Goal: Task Accomplishment & Management: Use online tool/utility

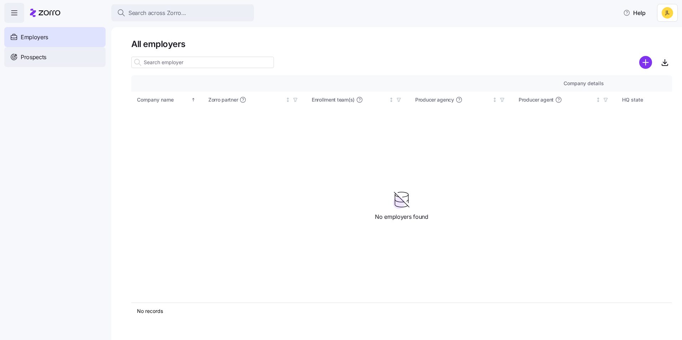
click at [45, 60] on span "Prospects" at bounding box center [34, 57] width 26 height 9
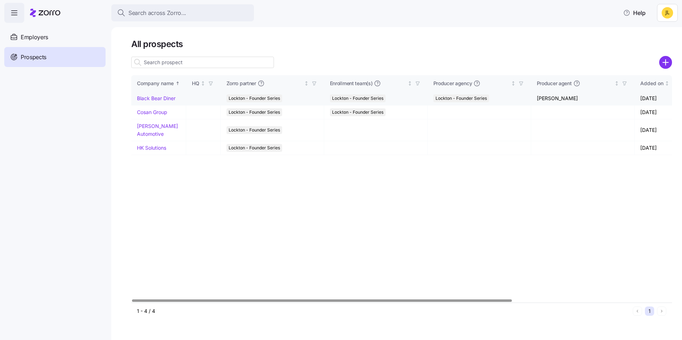
click at [154, 100] on link "Black Bear Diner" at bounding box center [156, 98] width 39 height 6
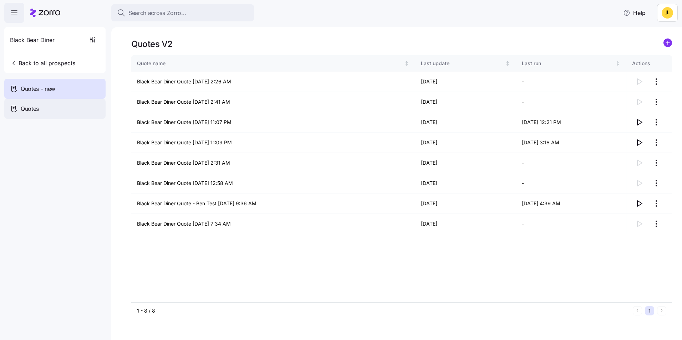
click at [70, 105] on div "Quotes" at bounding box center [54, 109] width 101 height 20
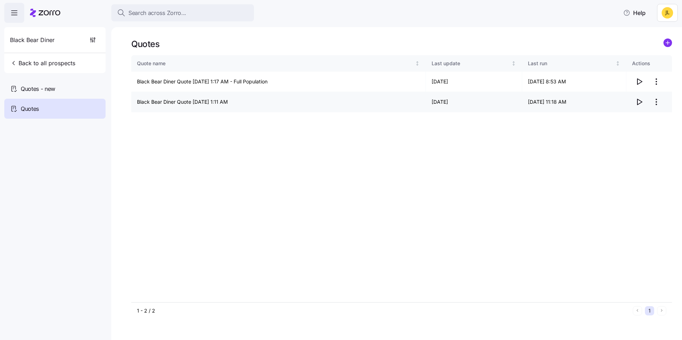
click at [637, 101] on icon "button" at bounding box center [639, 102] width 9 height 9
click at [54, 110] on div "Quotes" at bounding box center [54, 109] width 101 height 20
click at [54, 91] on span "Quotes - new" at bounding box center [38, 89] width 35 height 9
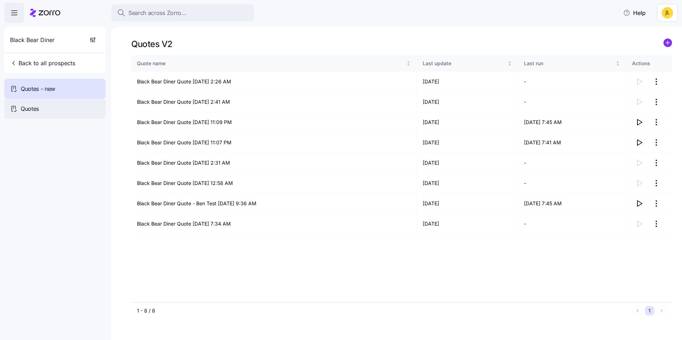
click at [37, 110] on span "Quotes" at bounding box center [30, 109] width 18 height 9
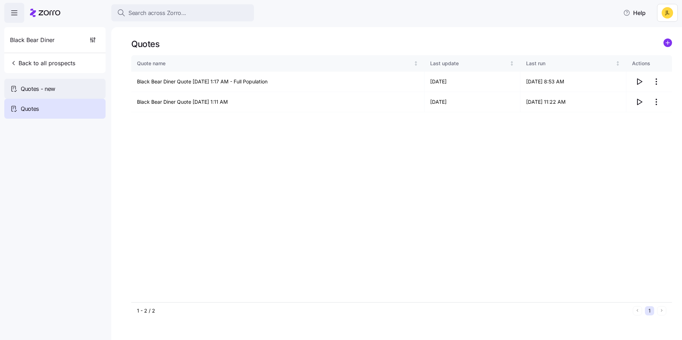
click at [44, 91] on span "Quotes - new" at bounding box center [38, 89] width 35 height 9
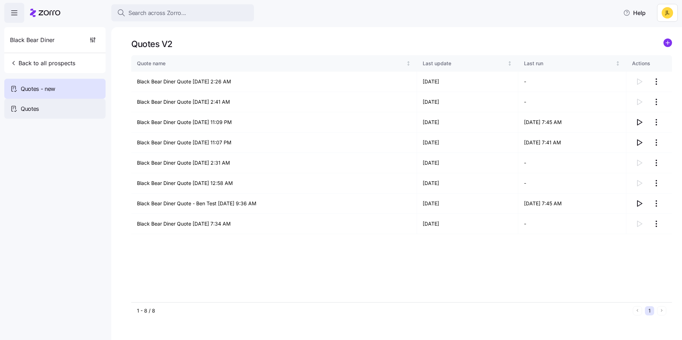
click at [51, 110] on div "Quotes" at bounding box center [54, 109] width 101 height 20
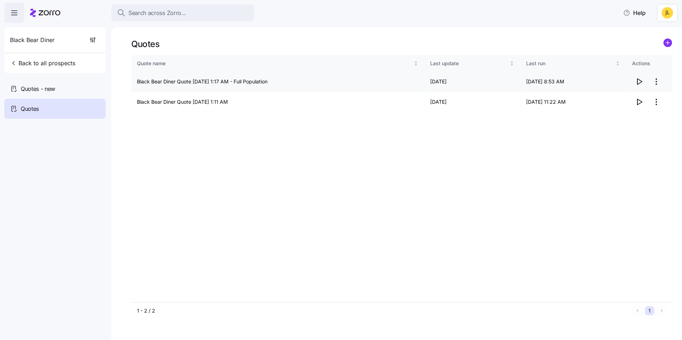
drag, startPoint x: 236, startPoint y: 82, endPoint x: 282, endPoint y: 85, distance: 46.5
click at [282, 85] on td "Black Bear Diner Quote [DATE] 1:17 AM - Full Population" at bounding box center [277, 82] width 293 height 20
drag, startPoint x: 282, startPoint y: 85, endPoint x: 272, endPoint y: 138, distance: 54.2
click at [273, 137] on div "Quote name Last update Last run Actions Black Bear Diner Quote 09/17/2025 1:17 …" at bounding box center [401, 178] width 541 height 247
click at [54, 89] on span "Quotes - new" at bounding box center [38, 89] width 35 height 9
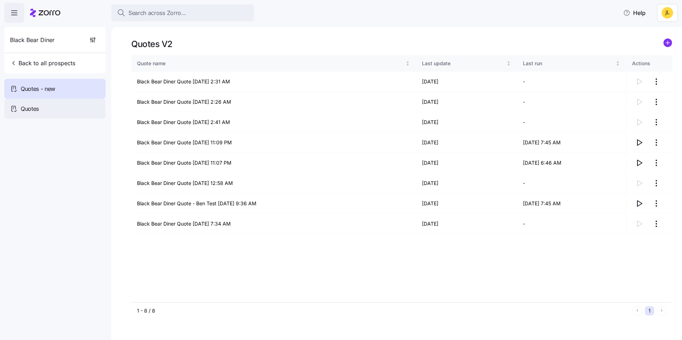
click at [47, 108] on div "Quotes" at bounding box center [54, 109] width 101 height 20
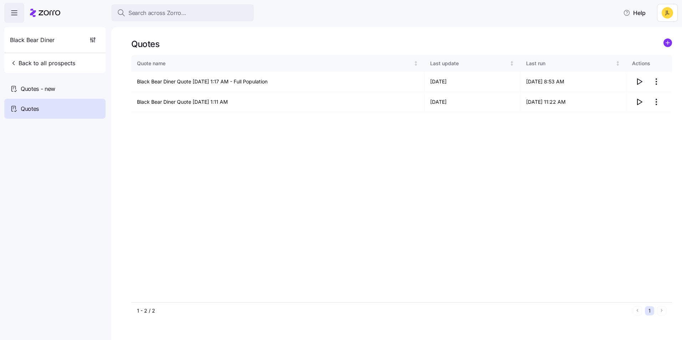
click at [13, 17] on span "button" at bounding box center [14, 12] width 19 height 19
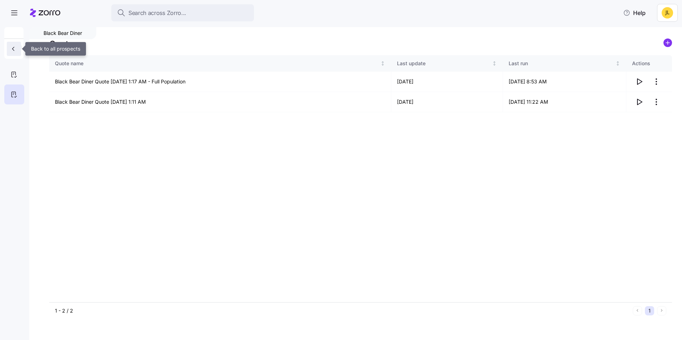
click at [16, 52] on icon "button" at bounding box center [13, 48] width 7 height 7
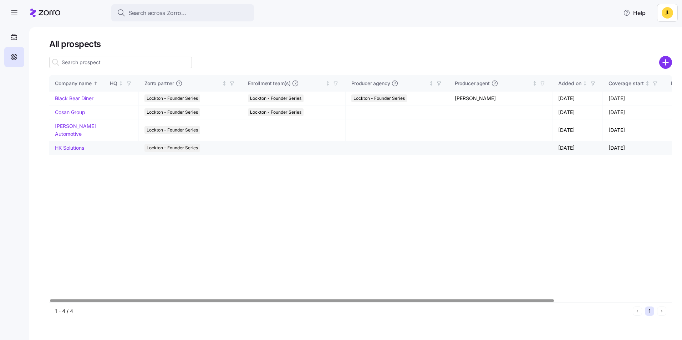
click at [74, 150] on link "HK Solutions" at bounding box center [69, 148] width 29 height 6
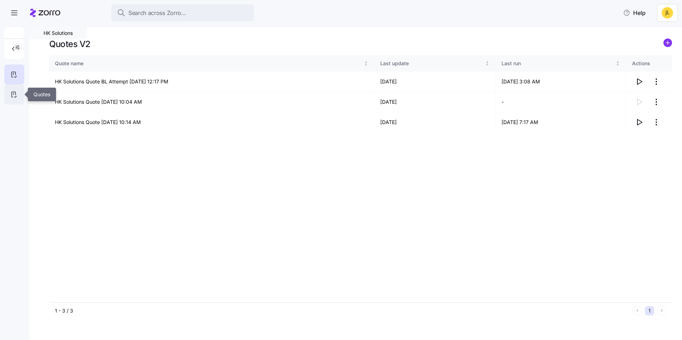
click at [12, 96] on icon at bounding box center [14, 94] width 4 height 5
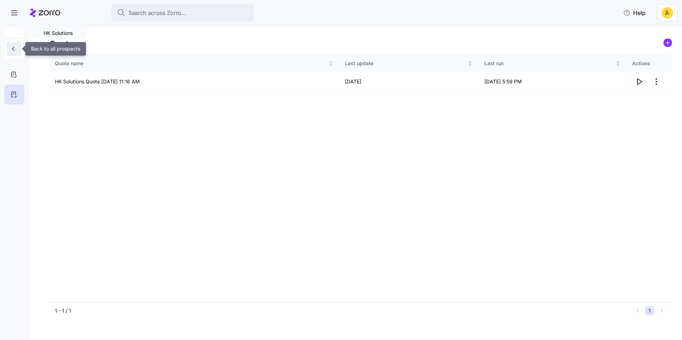
click at [18, 48] on span "button" at bounding box center [14, 48] width 9 height 7
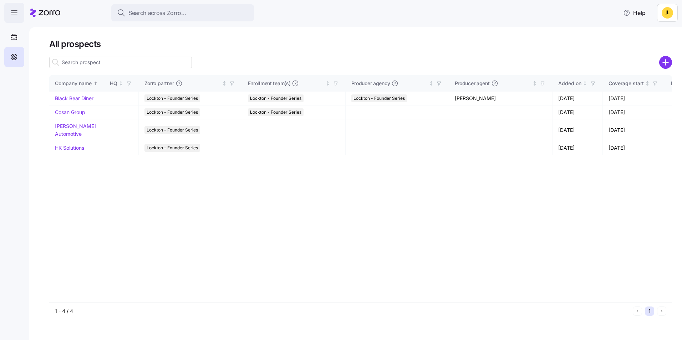
click at [16, 8] on span "button" at bounding box center [14, 12] width 19 height 19
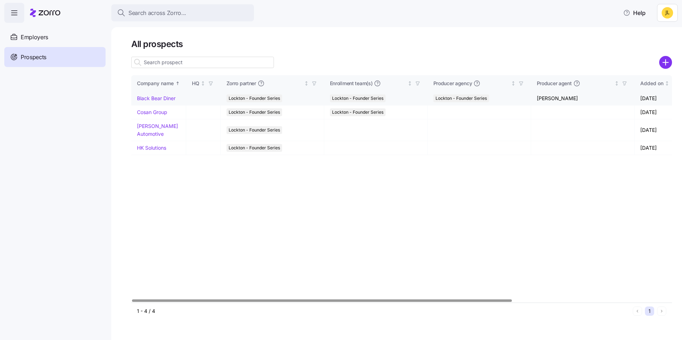
click at [164, 102] on td "Black Bear Diner" at bounding box center [158, 99] width 55 height 14
click at [164, 99] on link "Black Bear Diner" at bounding box center [156, 98] width 39 height 6
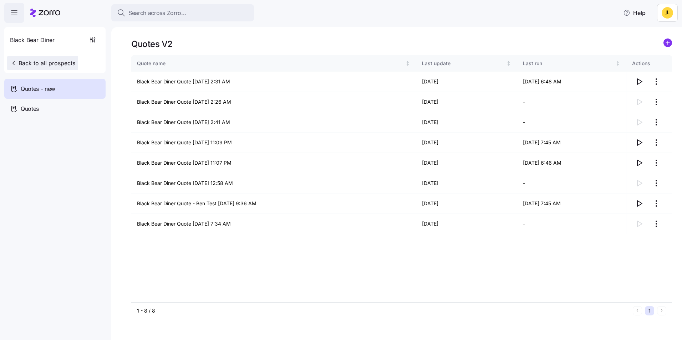
click at [15, 64] on icon "button" at bounding box center [13, 63] width 7 height 7
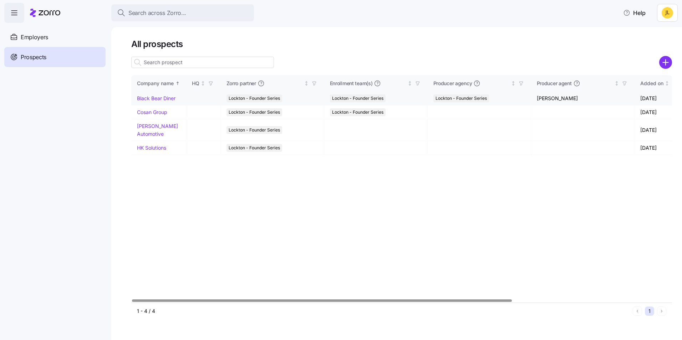
click at [160, 98] on link "Black Bear Diner" at bounding box center [156, 98] width 39 height 6
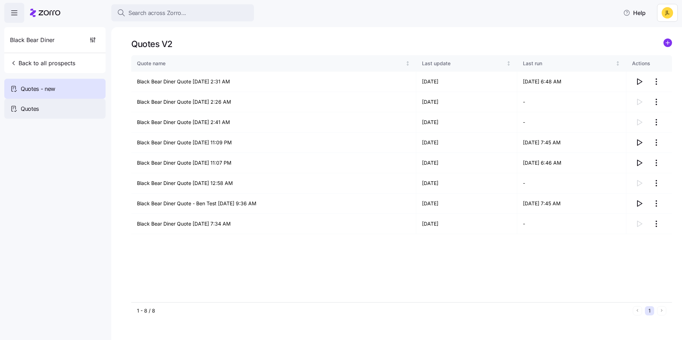
click at [61, 109] on div "Quotes" at bounding box center [54, 109] width 101 height 20
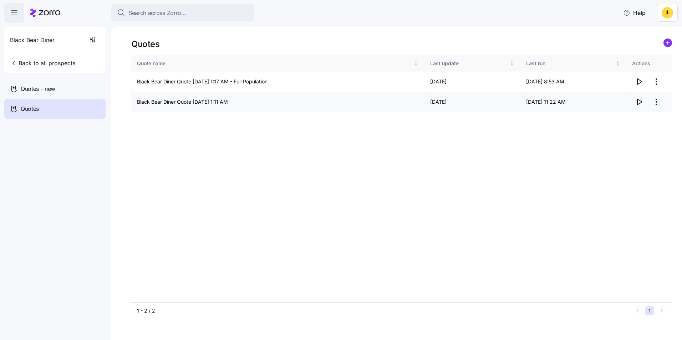
click at [643, 103] on icon "button" at bounding box center [639, 102] width 9 height 9
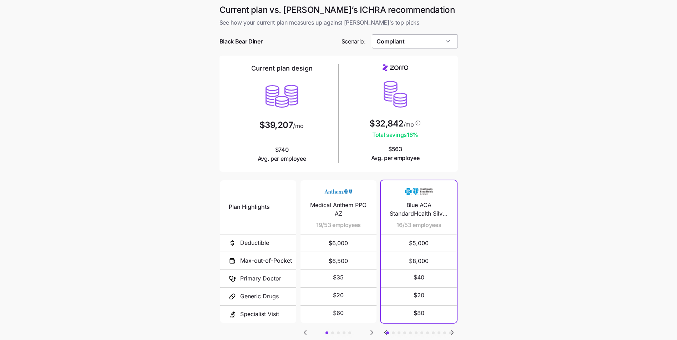
click at [414, 37] on input "Compliant" at bounding box center [415, 41] width 86 height 14
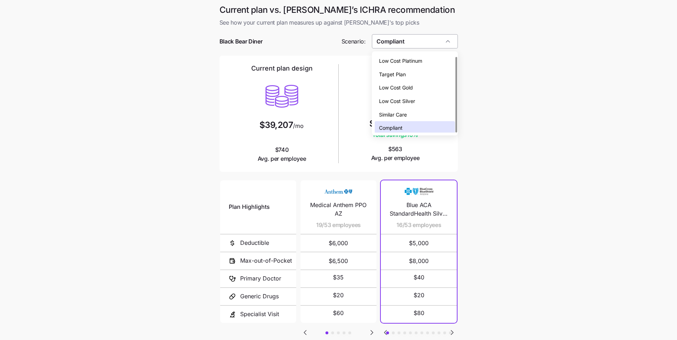
scroll to position [2, 0]
click at [415, 80] on div "Low Cost Gold" at bounding box center [415, 86] width 80 height 14
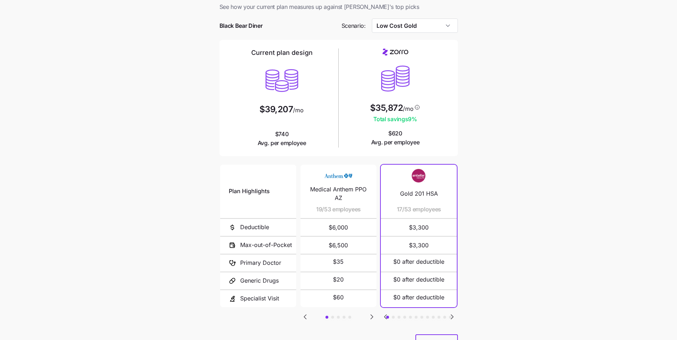
scroll to position [0, 0]
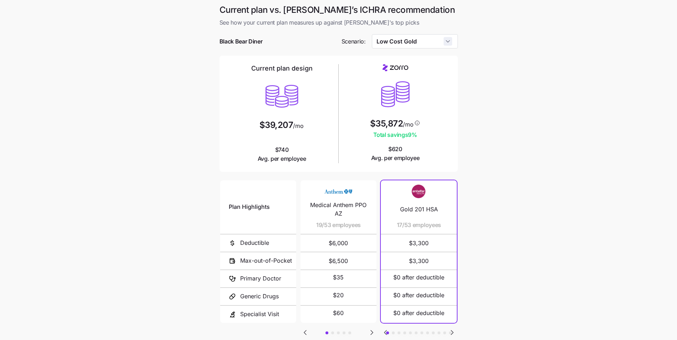
click at [445, 43] on input "Low Cost Gold" at bounding box center [415, 41] width 86 height 14
click at [427, 99] on div "Low Cost Silver" at bounding box center [415, 99] width 80 height 14
type input "Low Cost Silver"
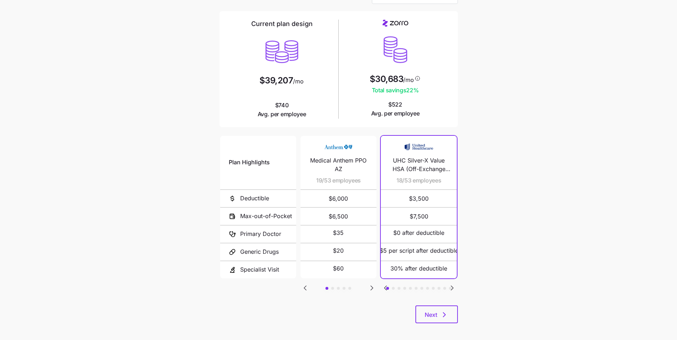
scroll to position [49, 0]
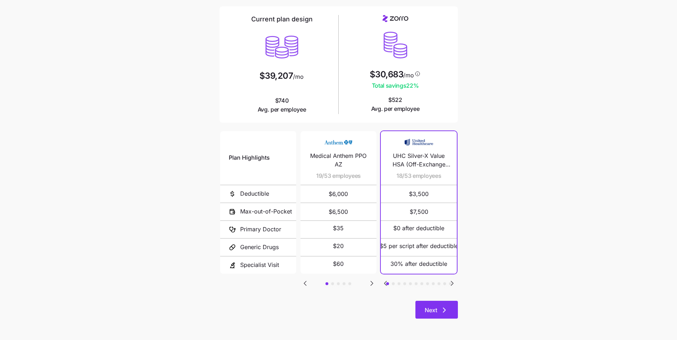
click at [433, 307] on span "Next" at bounding box center [431, 310] width 12 height 9
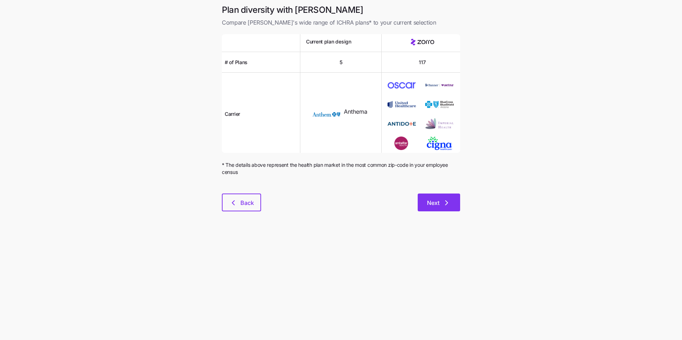
click at [435, 208] on button "Next" at bounding box center [439, 203] width 42 height 18
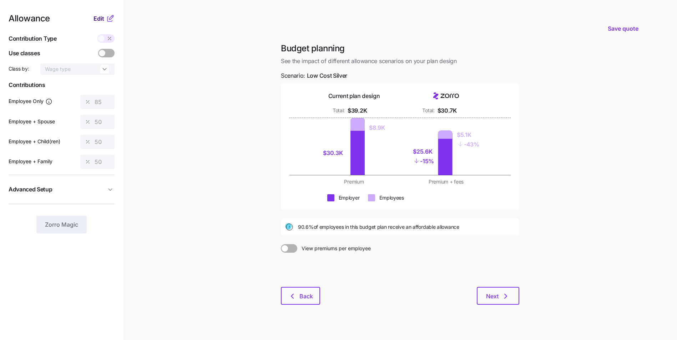
click at [105, 21] on button "Edit" at bounding box center [100, 18] width 12 height 9
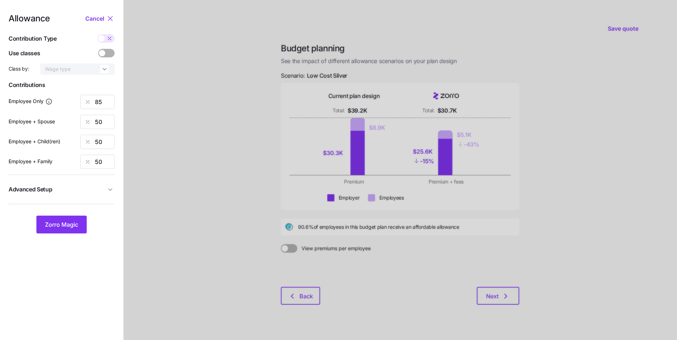
click at [93, 185] on span "Advanced Setup" at bounding box center [57, 189] width 97 height 9
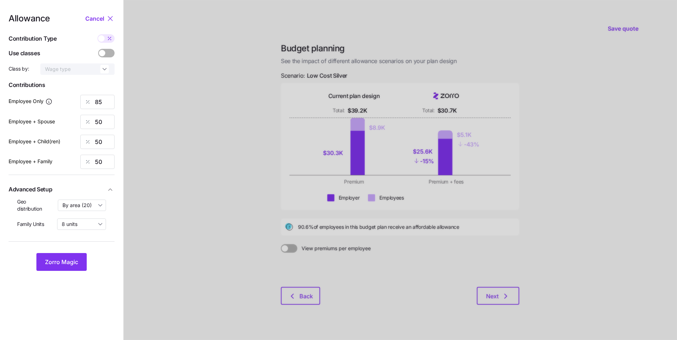
click at [93, 186] on span "Advanced Setup" at bounding box center [57, 189] width 97 height 9
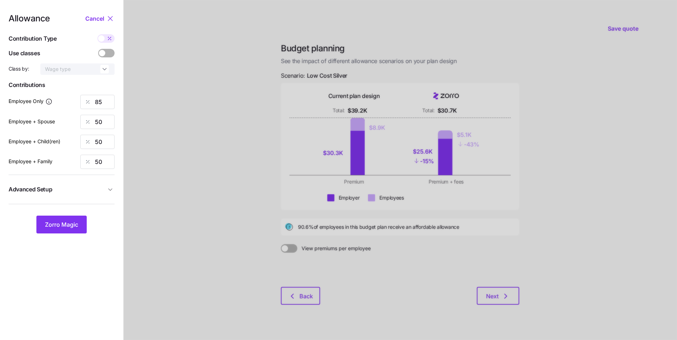
click at [96, 187] on span "Advanced Setup" at bounding box center [57, 189] width 97 height 9
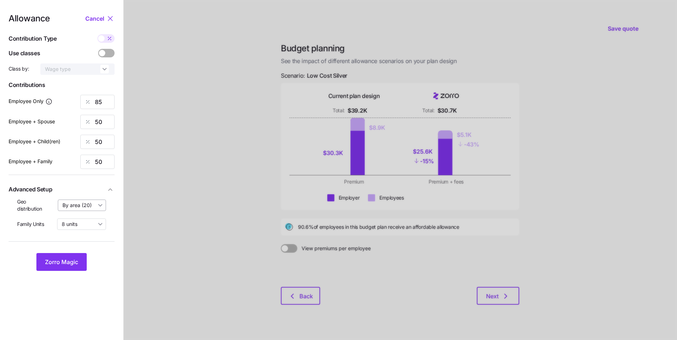
click at [94, 205] on input "By area (20)" at bounding box center [82, 205] width 49 height 11
click at [85, 244] on span "By state (8)" at bounding box center [78, 247] width 27 height 8
type input "By state (8)"
click at [71, 258] on span "Zorro Magic" at bounding box center [61, 262] width 33 height 9
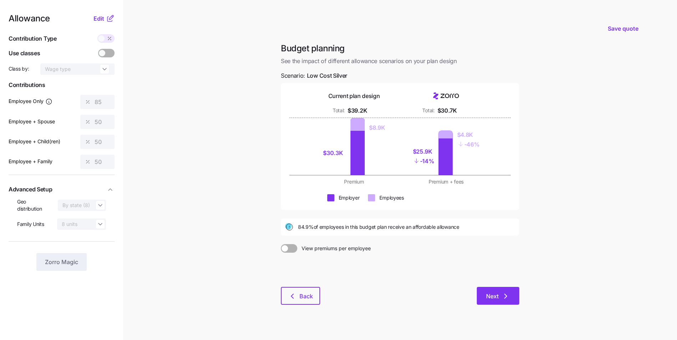
click at [495, 298] on span "Next" at bounding box center [492, 296] width 12 height 9
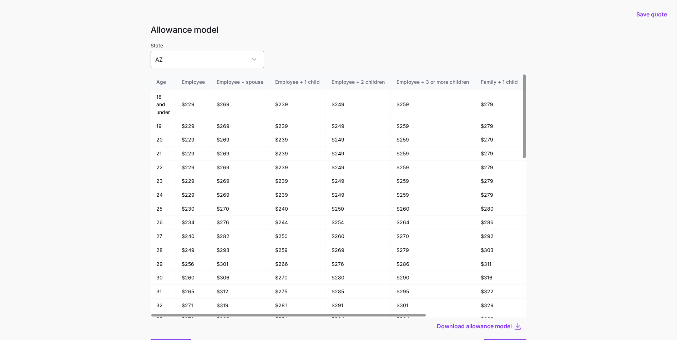
click at [237, 60] on input "AZ" at bounding box center [207, 59] width 113 height 17
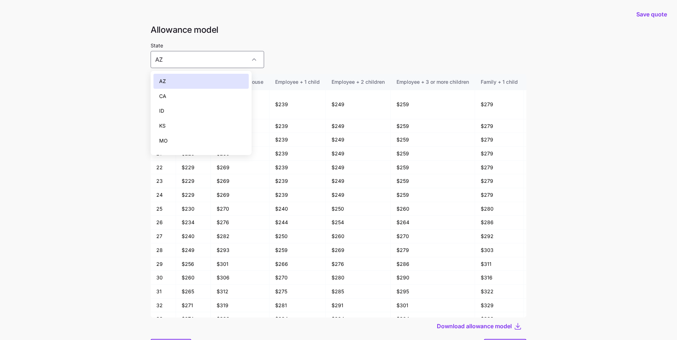
click at [212, 95] on div "CA" at bounding box center [200, 96] width 95 height 15
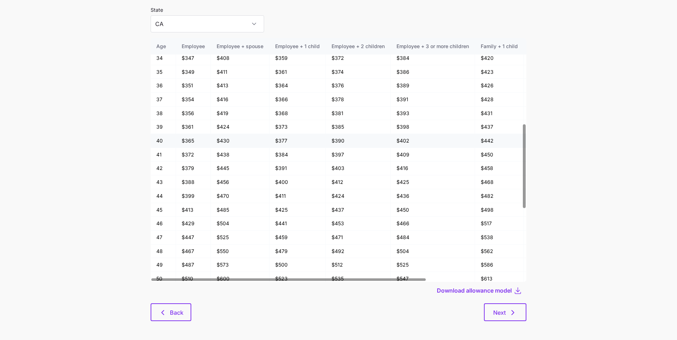
scroll to position [250, 0]
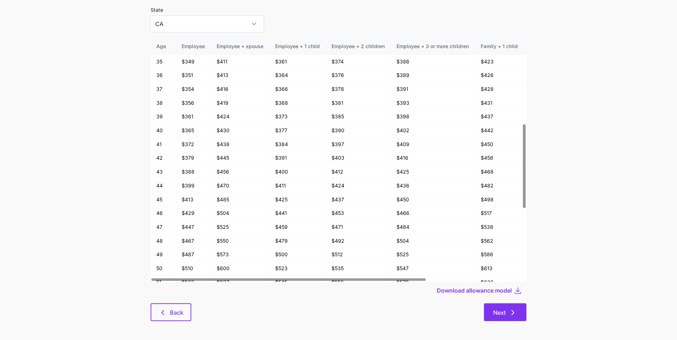
click at [496, 314] on span "Next" at bounding box center [499, 313] width 12 height 9
type input "AZ"
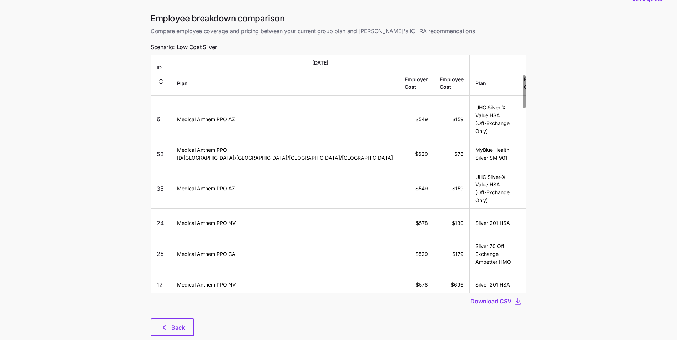
scroll to position [37, 0]
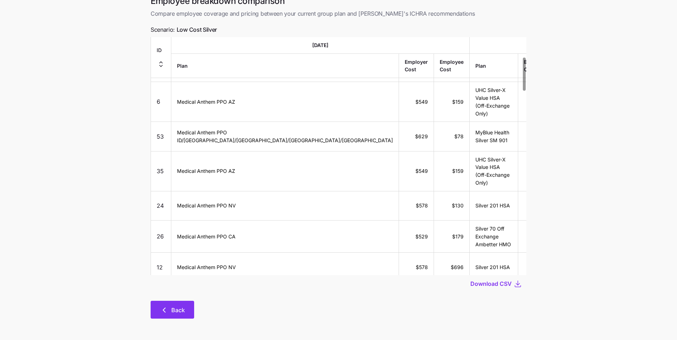
click at [174, 309] on span "Back" at bounding box center [178, 310] width 14 height 9
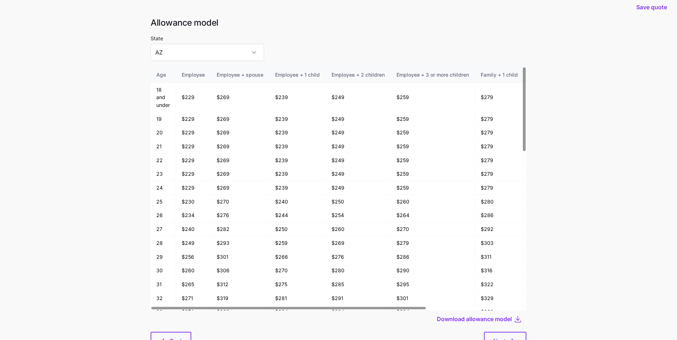
scroll to position [38, 0]
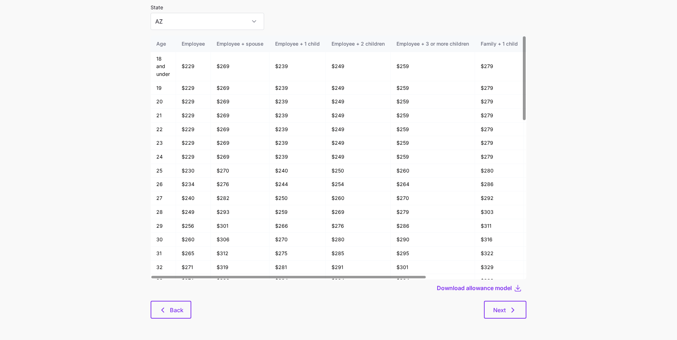
click at [157, 298] on div at bounding box center [339, 299] width 376 height 4
click at [168, 306] on button "Back" at bounding box center [171, 310] width 41 height 18
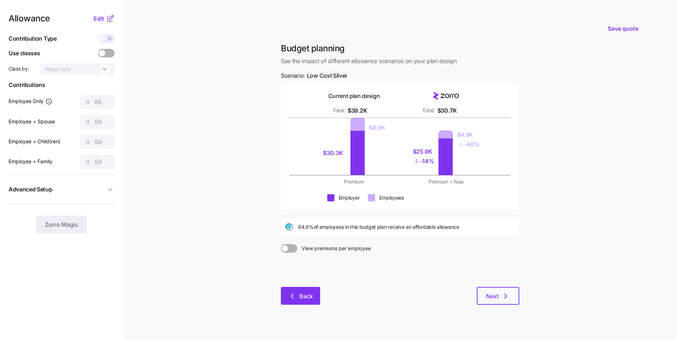
click at [315, 296] on button "Back" at bounding box center [300, 296] width 39 height 18
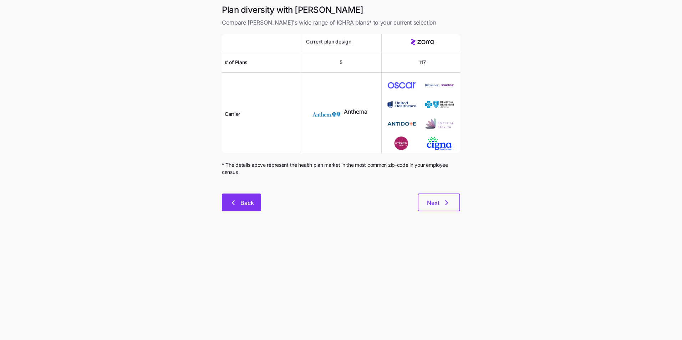
click at [250, 205] on span "Back" at bounding box center [248, 203] width 14 height 9
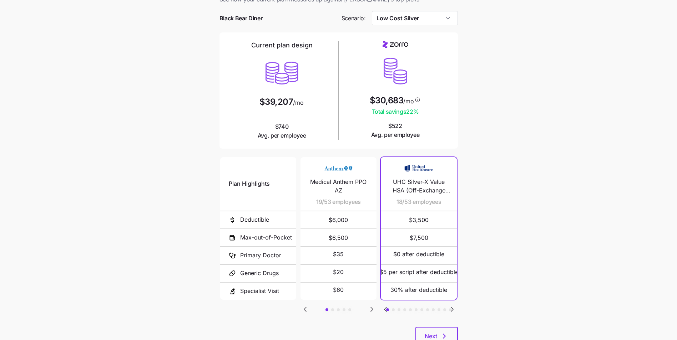
scroll to position [36, 0]
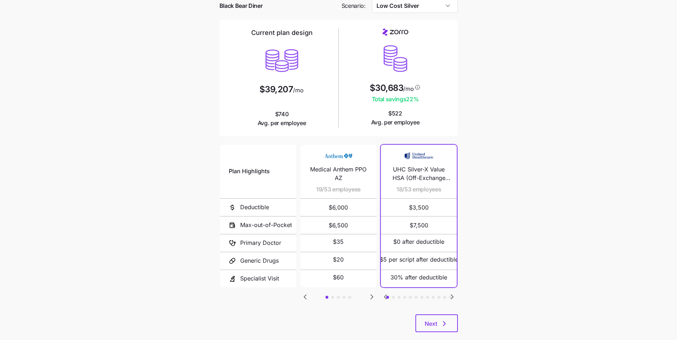
click at [450, 296] on icon "Go to next slide" at bounding box center [452, 297] width 9 height 9
click at [451, 296] on icon "Go to next slide" at bounding box center [452, 297] width 2 height 4
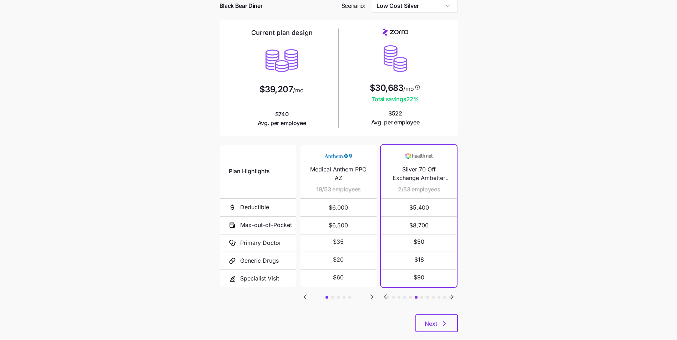
click at [451, 296] on icon "Go to next slide" at bounding box center [452, 297] width 2 height 4
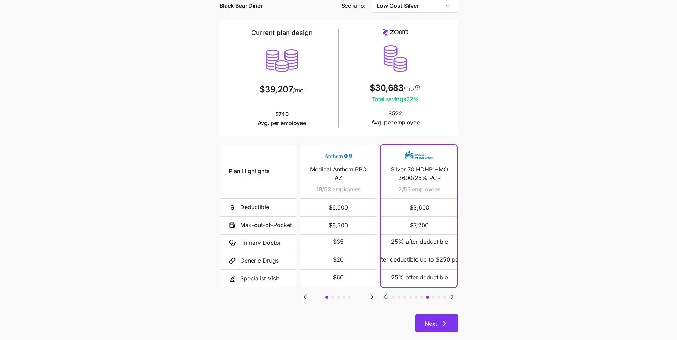
click at [451, 319] on button "Next" at bounding box center [436, 324] width 42 height 18
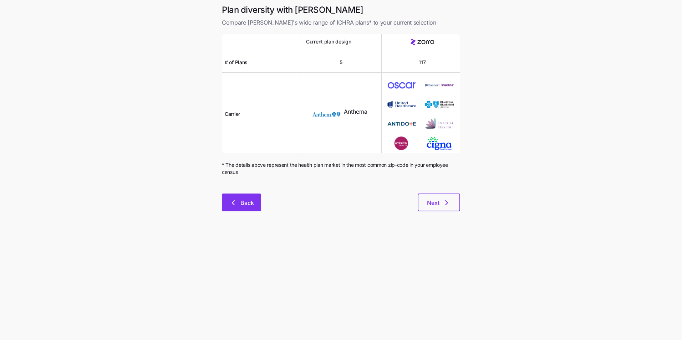
click at [233, 199] on icon "button" at bounding box center [233, 203] width 9 height 9
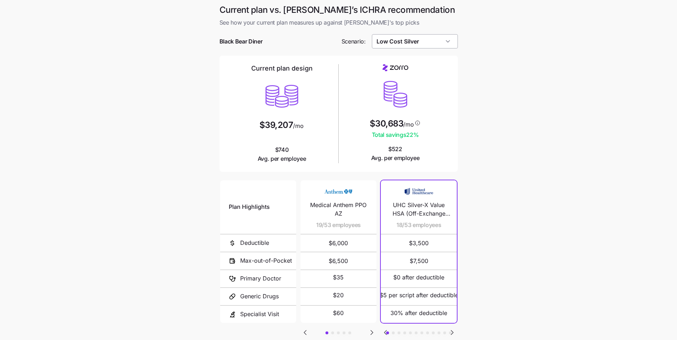
drag, startPoint x: 434, startPoint y: 40, endPoint x: 436, endPoint y: 46, distance: 6.7
click at [434, 40] on input "Low Cost Silver" at bounding box center [415, 41] width 86 height 14
click at [512, 72] on main "Current plan vs. Zorro’s ICHRA recommendation See how your current plan measure…" at bounding box center [338, 195] width 677 height 390
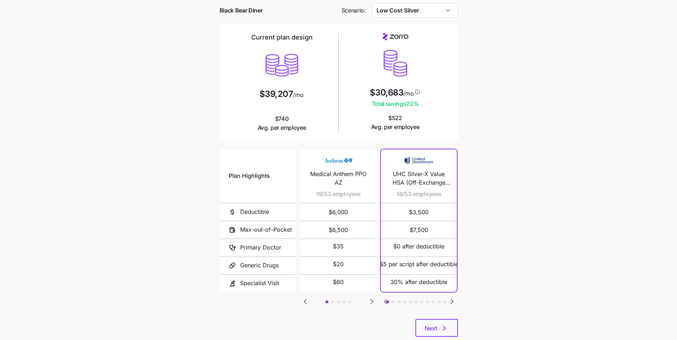
scroll to position [49, 0]
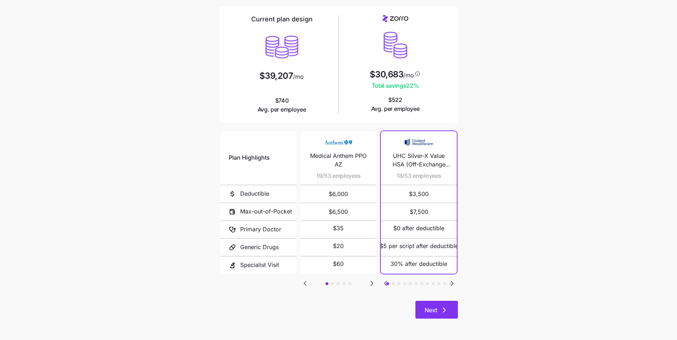
click at [431, 301] on div "Next" at bounding box center [338, 310] width 238 height 18
click at [445, 304] on button "Next" at bounding box center [436, 310] width 42 height 18
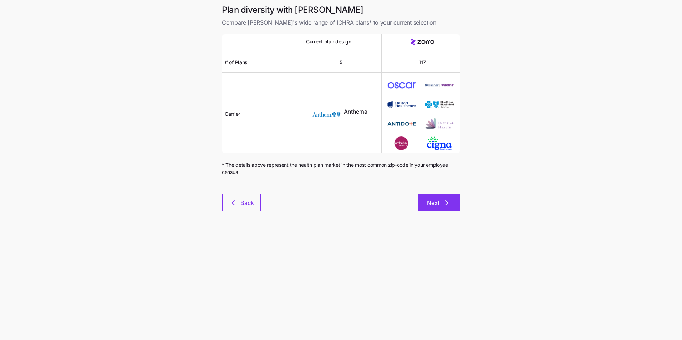
click at [443, 205] on icon "button" at bounding box center [447, 203] width 9 height 9
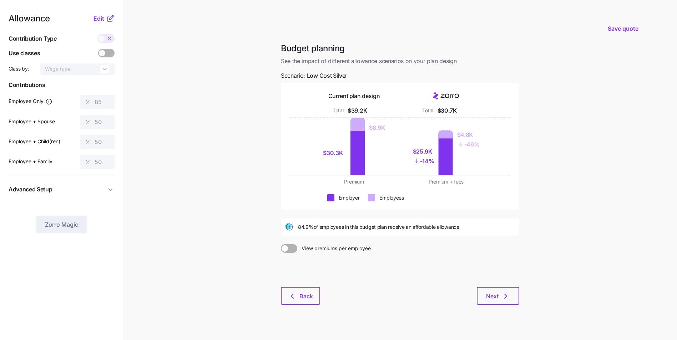
scroll to position [10, 0]
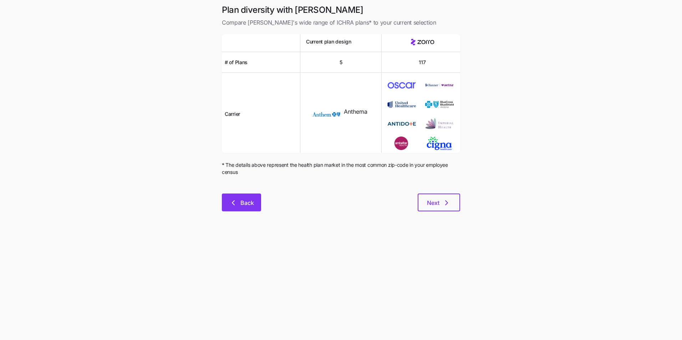
click at [248, 205] on span "Back" at bounding box center [248, 203] width 14 height 9
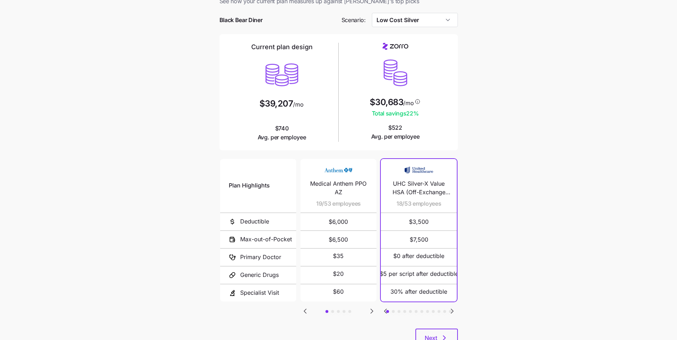
scroll to position [49, 0]
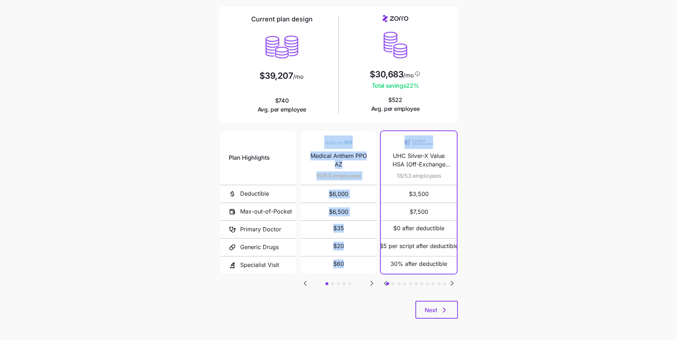
drag, startPoint x: 323, startPoint y: 143, endPoint x: 382, endPoint y: 145, distance: 58.9
click at [382, 145] on div "Plan Highlights Deductible Max-out-of-Pocket Primary Doctor Generic Drugs Speci…" at bounding box center [338, 202] width 241 height 148
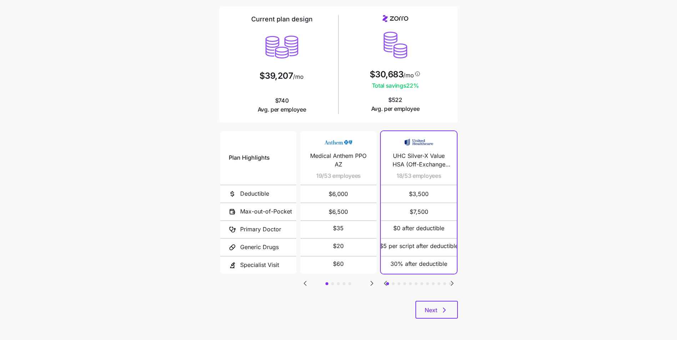
click at [316, 199] on span "$6,000" at bounding box center [338, 194] width 59 height 17
click at [304, 284] on icon "Go to previous slide" at bounding box center [305, 283] width 9 height 9
drag, startPoint x: 359, startPoint y: 228, endPoint x: 317, endPoint y: 227, distance: 42.1
click at [317, 227] on div "$35" at bounding box center [337, 229] width 59 height 17
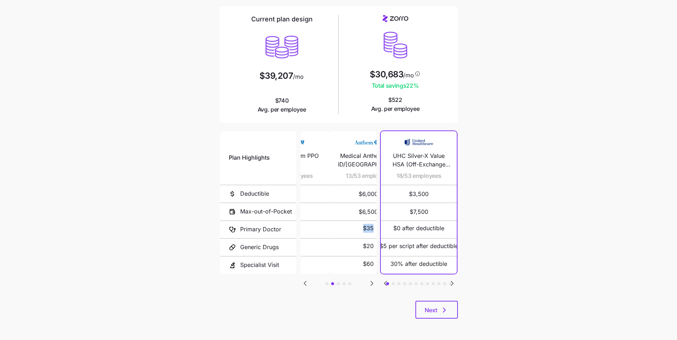
drag, startPoint x: 335, startPoint y: 239, endPoint x: 368, endPoint y: 245, distance: 33.3
click at [368, 245] on div "Medical Anthem PPO ID/UT/KS/TX/OK 13/53 employees $6,000 $6,500 $35 $20 $60" at bounding box center [368, 202] width 80 height 143
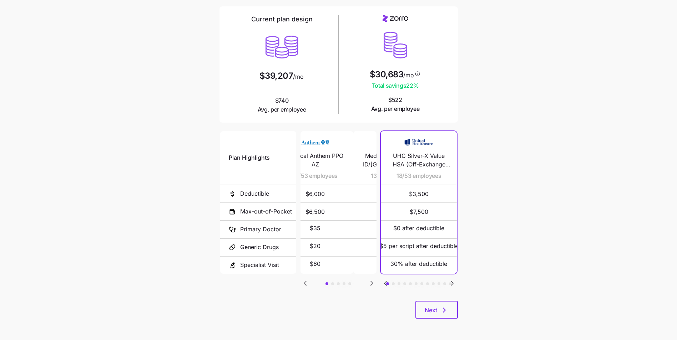
drag, startPoint x: 368, startPoint y: 245, endPoint x: 297, endPoint y: 254, distance: 72.3
click at [297, 254] on div "Plan Highlights Deductible Max-out-of-Pocket Primary Doctor Generic Drugs Speci…" at bounding box center [338, 202] width 241 height 148
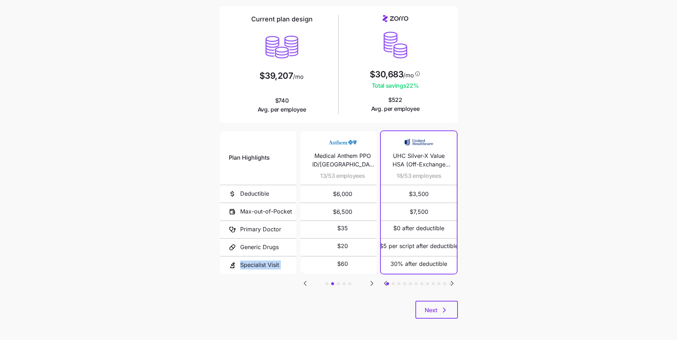
copy div "Specialist Visit Medical Anthem PPO AZ 19/53 employees $6,000 $6,500 $35 $20"
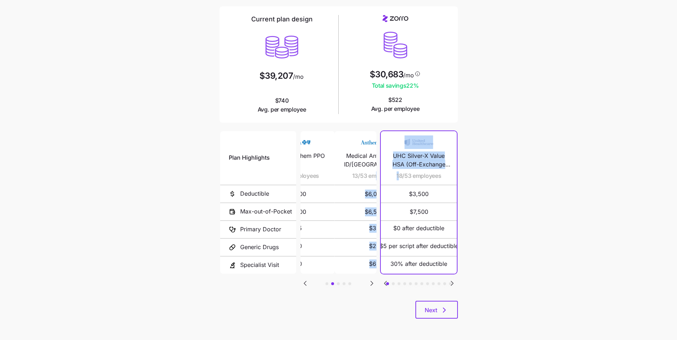
drag, startPoint x: 340, startPoint y: 179, endPoint x: 403, endPoint y: 177, distance: 62.1
click at [402, 177] on div "Plan Highlights Deductible Max-out-of-Pocket Primary Doctor Generic Drugs Speci…" at bounding box center [338, 202] width 241 height 148
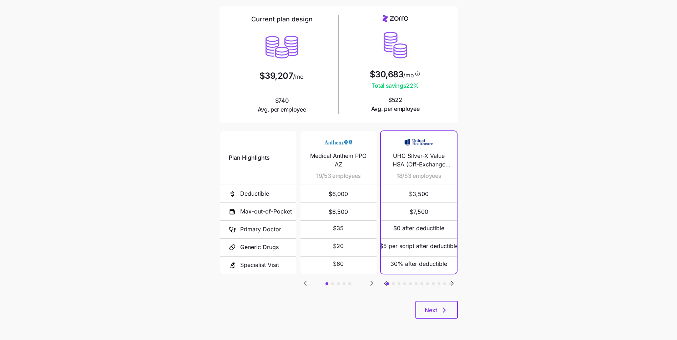
drag, startPoint x: 403, startPoint y: 177, endPoint x: 353, endPoint y: 168, distance: 50.3
click at [353, 168] on span "Medical Anthem PPO AZ" at bounding box center [338, 161] width 59 height 18
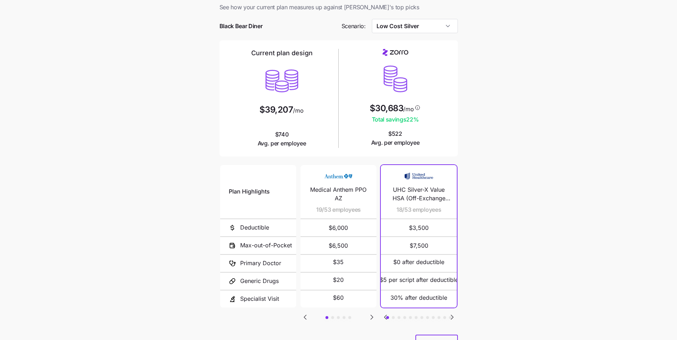
scroll to position [0, 0]
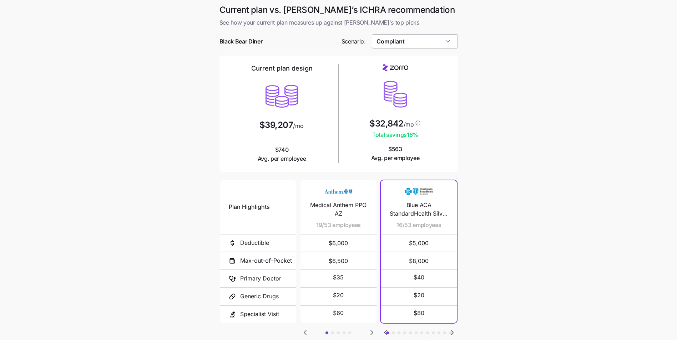
click at [396, 44] on input "Compliant" at bounding box center [415, 41] width 86 height 14
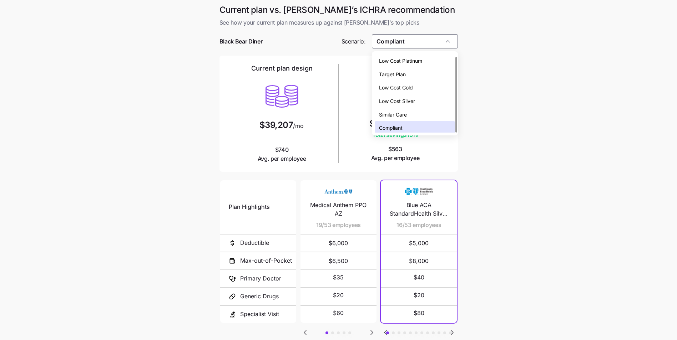
scroll to position [2, 0]
click at [404, 104] on div "Low Cost Silver" at bounding box center [415, 99] width 80 height 14
type input "Low Cost Silver"
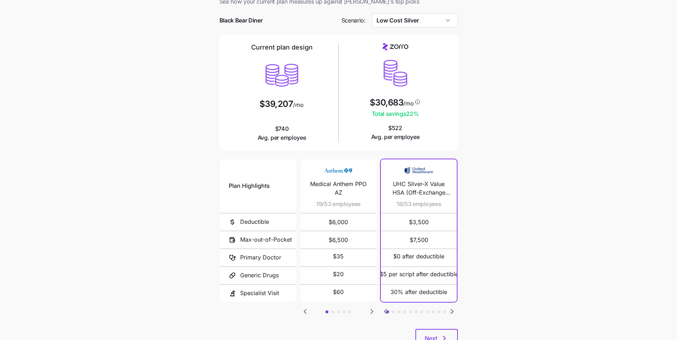
scroll to position [49, 0]
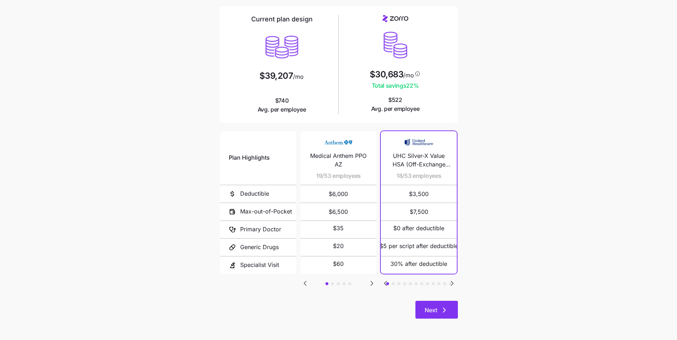
click at [438, 314] on span "Next" at bounding box center [437, 310] width 24 height 9
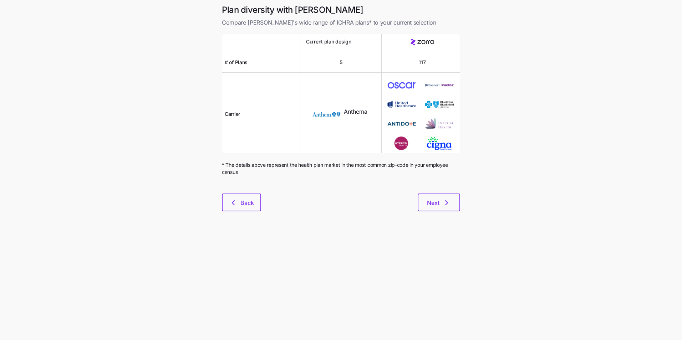
click at [443, 213] on div "Plan diversity with Zorro Compare Zorro's wide range of ICHRA plans* to your cu…" at bounding box center [341, 112] width 250 height 216
click at [441, 203] on span "Next" at bounding box center [439, 203] width 24 height 9
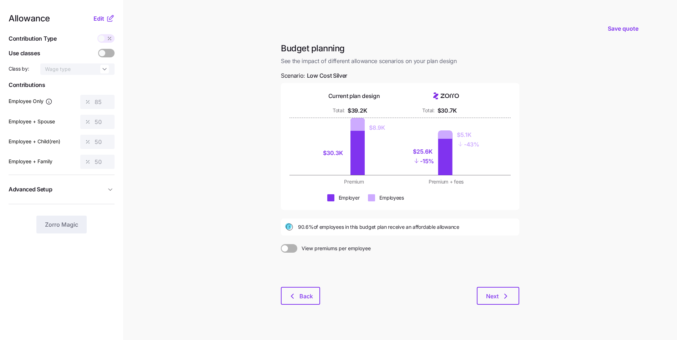
click at [91, 195] on button "Advanced Setup" at bounding box center [62, 189] width 106 height 17
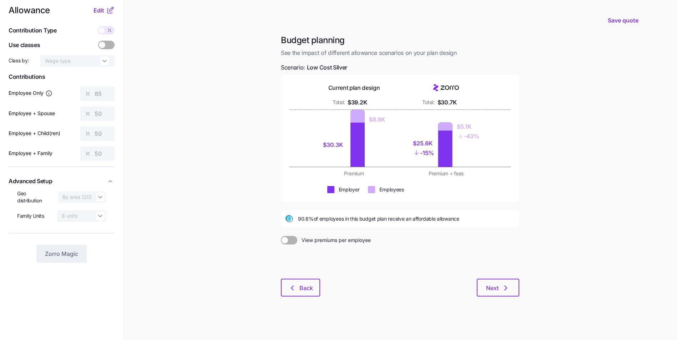
scroll to position [10, 0]
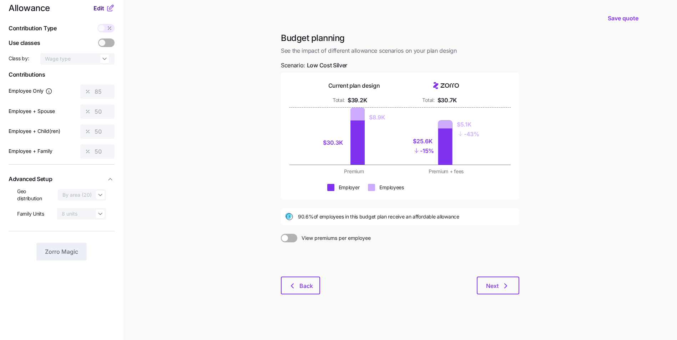
click at [100, 9] on span "Edit" at bounding box center [99, 8] width 11 height 9
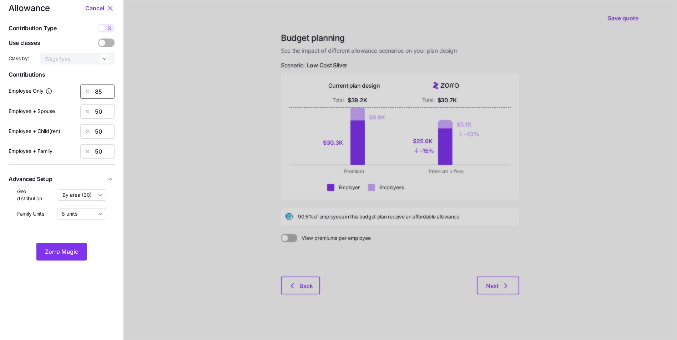
drag, startPoint x: 101, startPoint y: 91, endPoint x: 94, endPoint y: 92, distance: 7.9
click at [94, 92] on div "85" at bounding box center [97, 92] width 34 height 14
type input "90"
click at [36, 243] on button "Zorro Magic" at bounding box center [61, 252] width 50 height 18
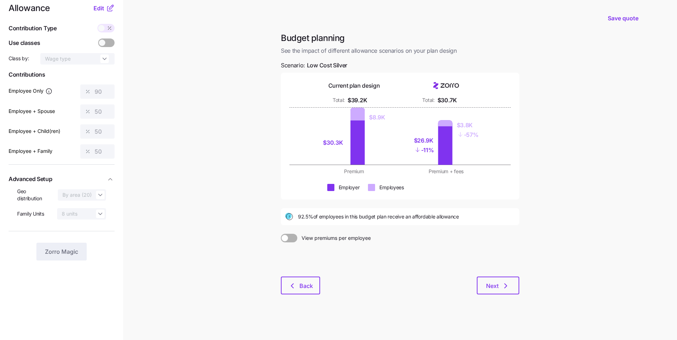
click at [444, 149] on div at bounding box center [445, 142] width 14 height 45
click at [560, 140] on main "Save quote Budget planning See the impact of different allowance scenarios on y…" at bounding box center [338, 165] width 677 height 351
click at [482, 279] on button "Next" at bounding box center [498, 286] width 42 height 18
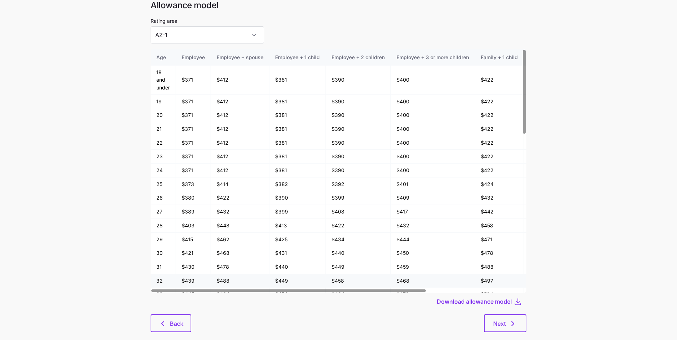
scroll to position [38, 0]
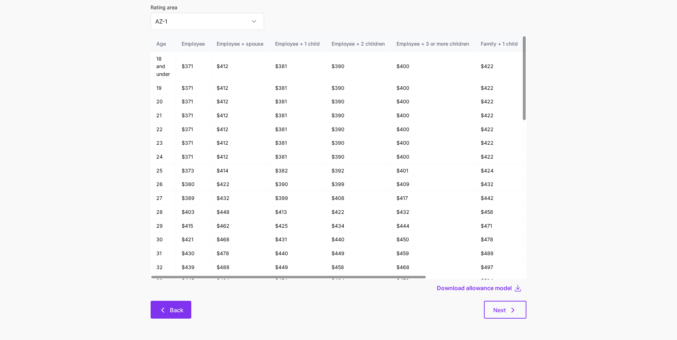
click at [186, 308] on button "Back" at bounding box center [171, 310] width 41 height 18
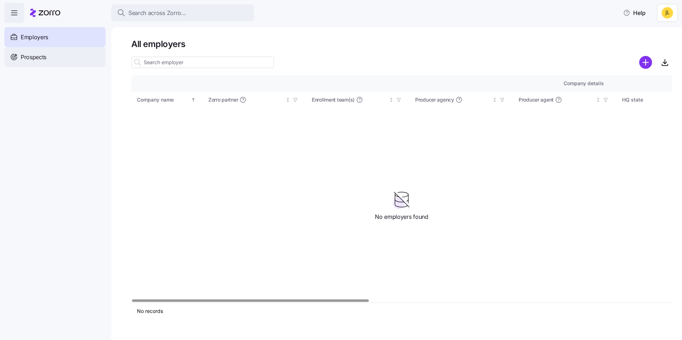
click at [56, 62] on div "Prospects" at bounding box center [54, 57] width 101 height 20
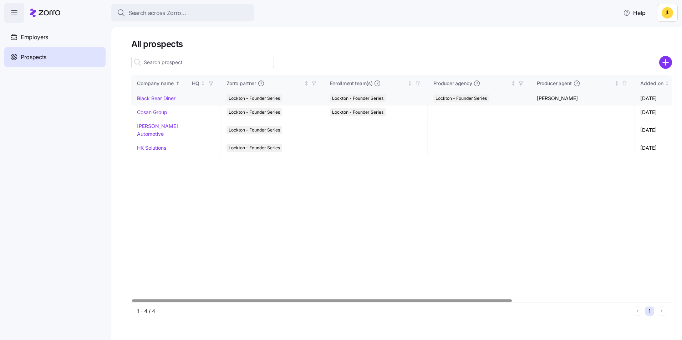
click at [157, 100] on link "Black Bear Diner" at bounding box center [156, 98] width 39 height 6
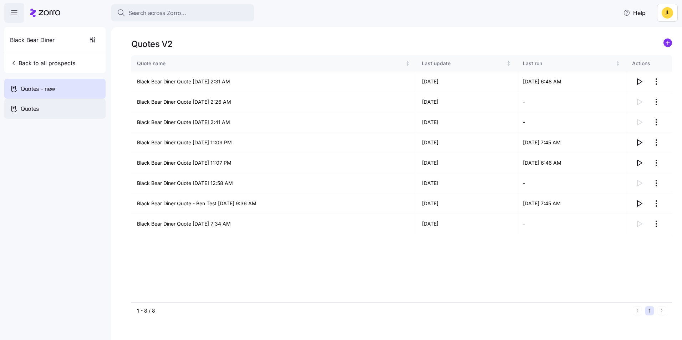
click at [37, 100] on div "Quotes" at bounding box center [54, 109] width 101 height 20
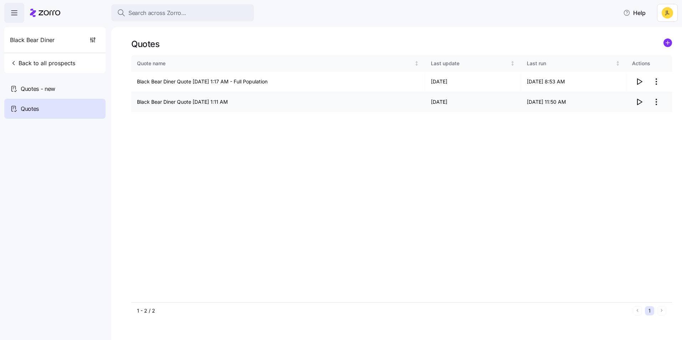
click at [640, 104] on icon "button" at bounding box center [640, 102] width 5 height 6
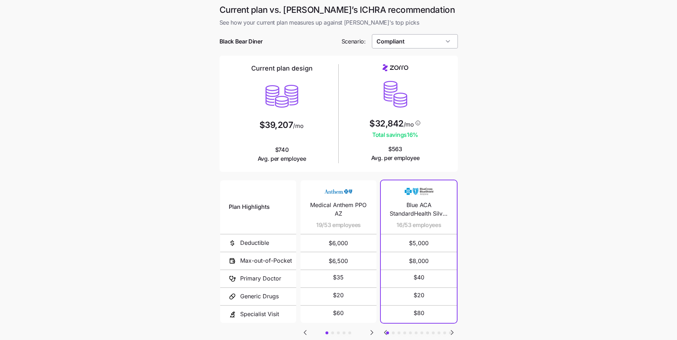
click at [440, 45] on input "Compliant" at bounding box center [415, 41] width 86 height 14
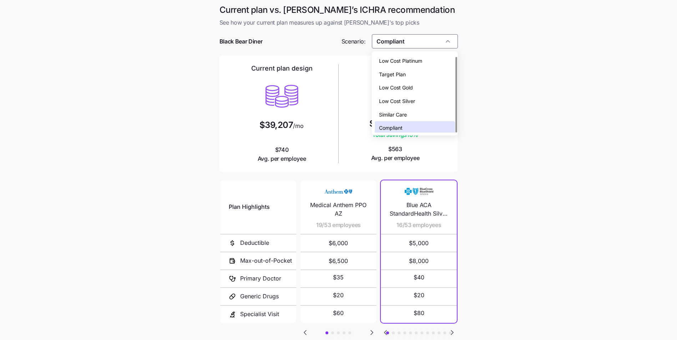
scroll to position [2, 0]
click at [433, 94] on div "Low Cost Silver" at bounding box center [415, 99] width 80 height 14
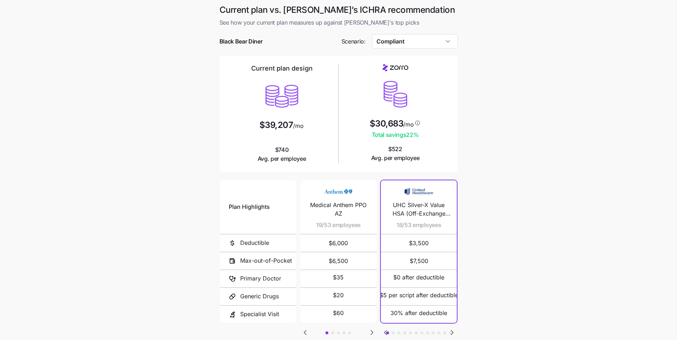
type input "Low Cost Silver"
click at [431, 40] on input "Low Cost Silver" at bounding box center [415, 41] width 86 height 14
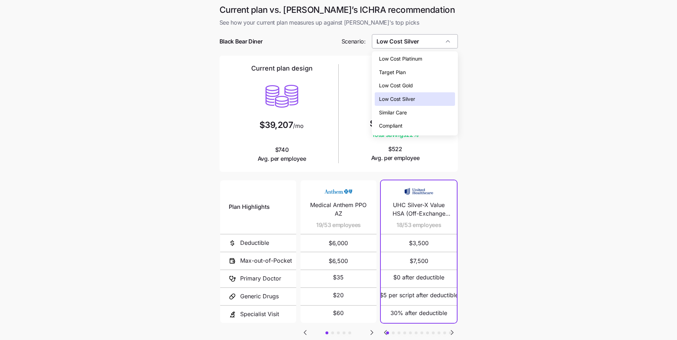
click at [431, 40] on input "Low Cost Silver" at bounding box center [415, 41] width 86 height 14
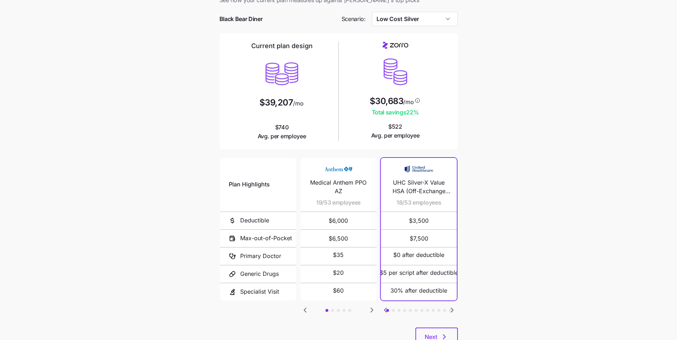
scroll to position [49, 0]
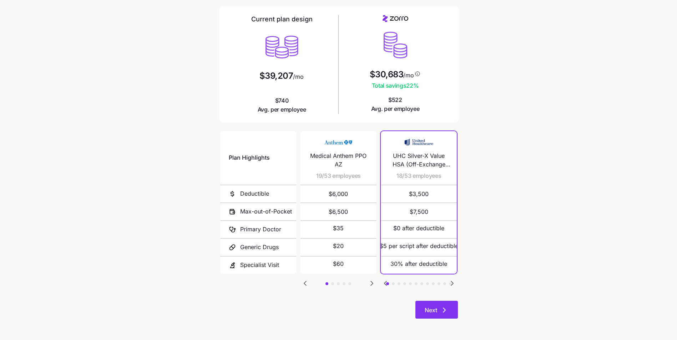
click at [425, 310] on span "Next" at bounding box center [431, 310] width 12 height 9
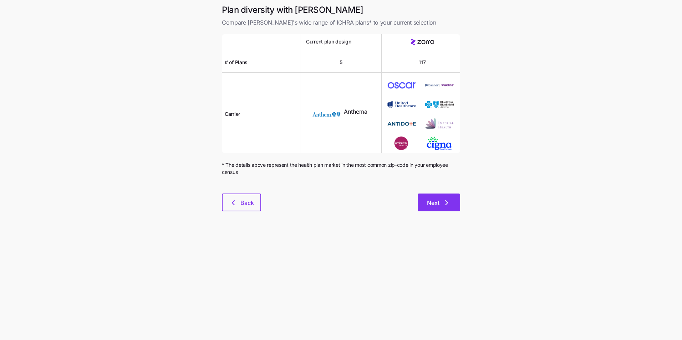
click at [436, 196] on button "Next" at bounding box center [439, 203] width 42 height 18
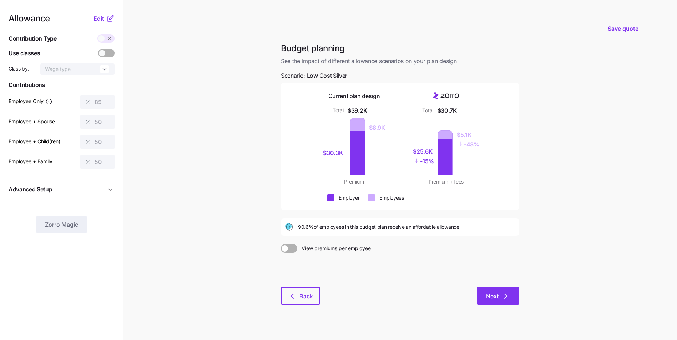
click at [503, 293] on icon "button" at bounding box center [505, 296] width 9 height 9
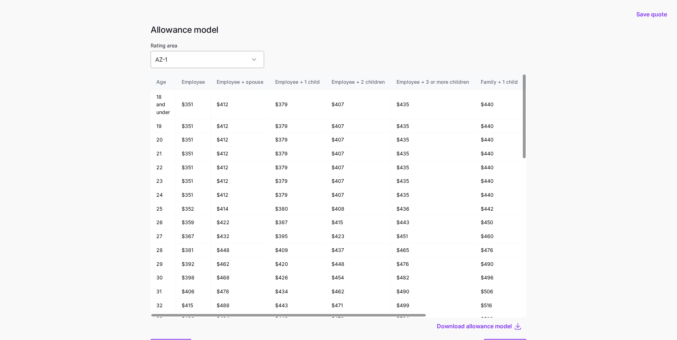
click at [195, 61] on input "AZ-1" at bounding box center [207, 59] width 113 height 17
click at [120, 93] on main "Save quote Allowance model Rating area [GEOGRAPHIC_DATA]-1 Age Employee Employe…" at bounding box center [338, 189] width 677 height 379
click at [185, 48] on div "Rating area AZ-1" at bounding box center [207, 54] width 113 height 27
click at [185, 61] on input "AZ-1" at bounding box center [207, 59] width 113 height 17
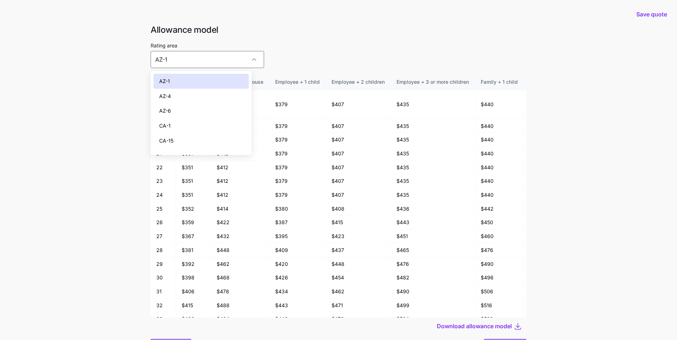
click at [194, 137] on div "CA-15" at bounding box center [200, 140] width 95 height 15
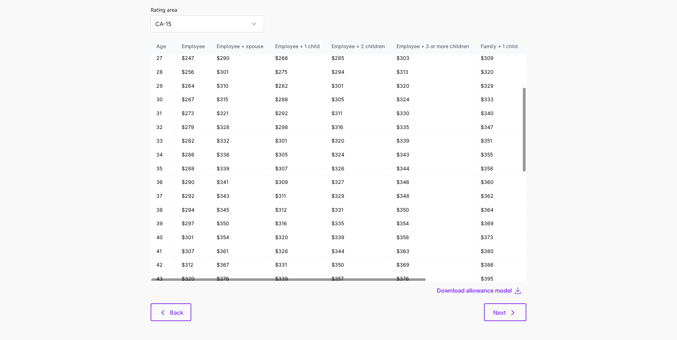
scroll to position [214, 0]
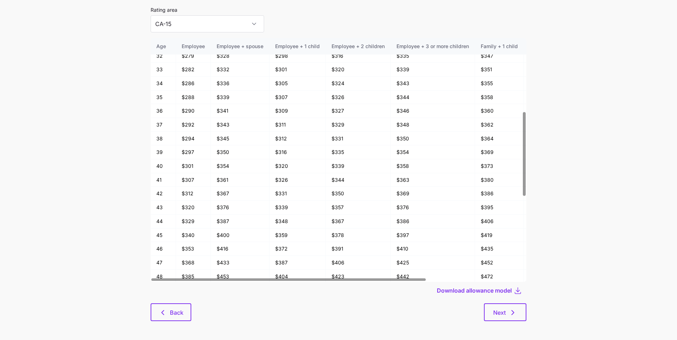
drag, startPoint x: 223, startPoint y: 24, endPoint x: 219, endPoint y: 41, distance: 16.8
click at [223, 24] on input "CA-15" at bounding box center [207, 23] width 113 height 17
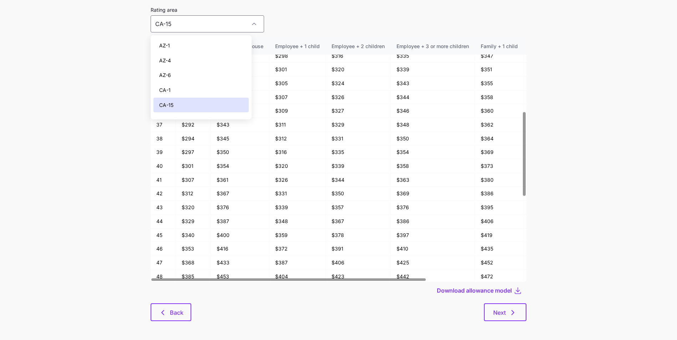
click at [206, 88] on div "CA-1" at bounding box center [200, 90] width 95 height 15
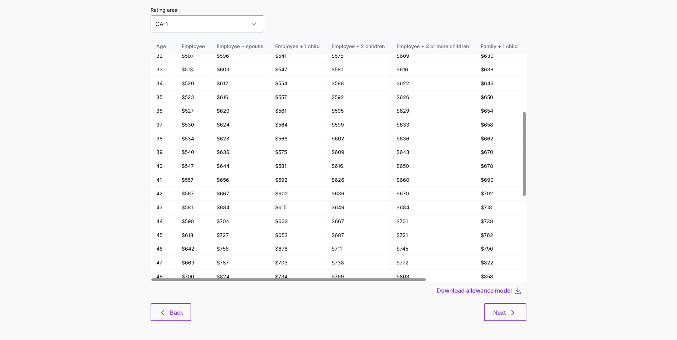
click at [221, 27] on input "CA-1" at bounding box center [207, 23] width 113 height 17
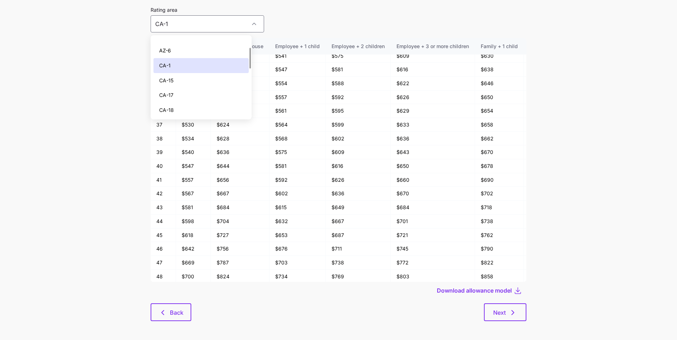
scroll to position [36, 0]
click at [203, 82] on div "CA-17" at bounding box center [200, 84] width 95 height 15
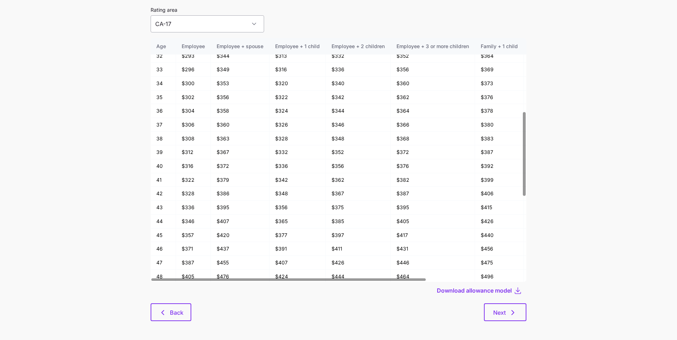
click at [201, 21] on input "CA-17" at bounding box center [207, 23] width 113 height 17
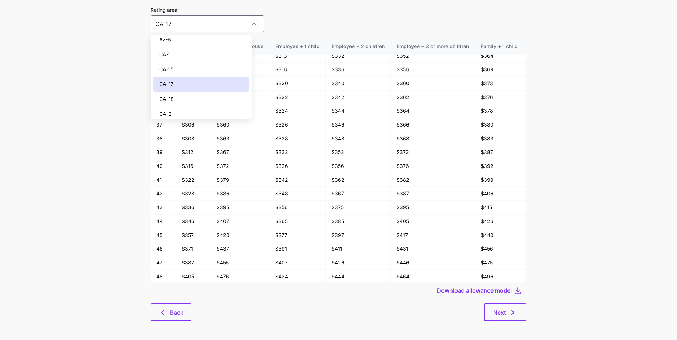
click at [207, 98] on div "CA-18" at bounding box center [200, 99] width 95 height 15
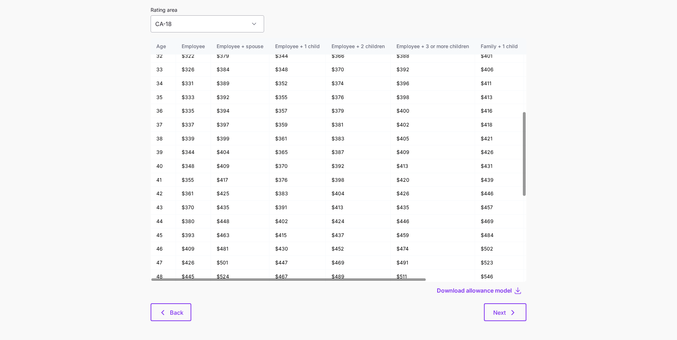
click at [195, 27] on input "CA-18" at bounding box center [207, 23] width 113 height 17
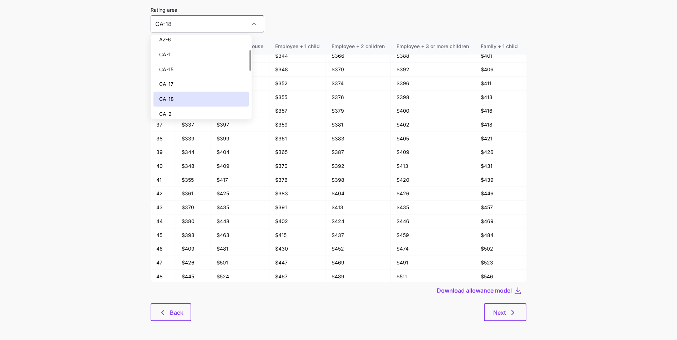
scroll to position [71, 0]
click at [202, 81] on div "CA-2" at bounding box center [200, 78] width 95 height 15
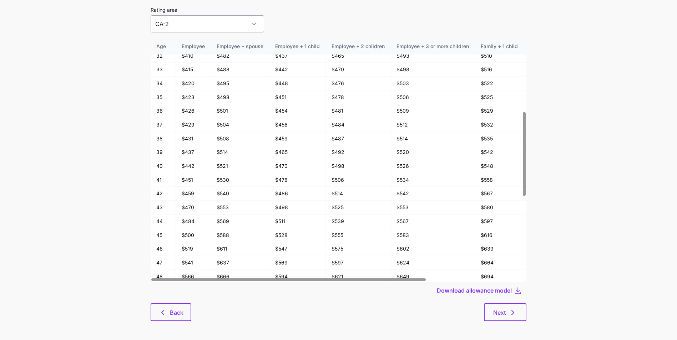
click at [201, 26] on input "CA-2" at bounding box center [207, 23] width 113 height 17
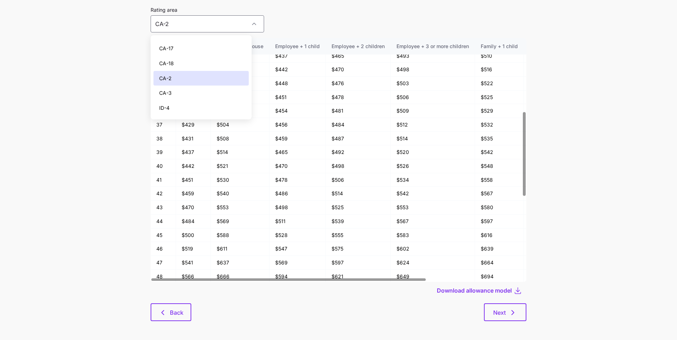
click at [205, 92] on div "CA-3" at bounding box center [200, 93] width 95 height 15
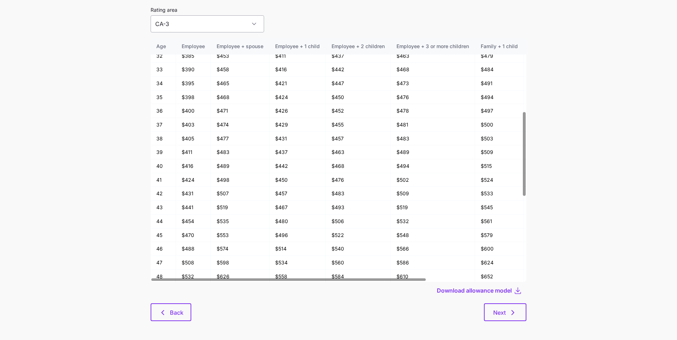
click at [200, 25] on input "CA-3" at bounding box center [207, 23] width 113 height 17
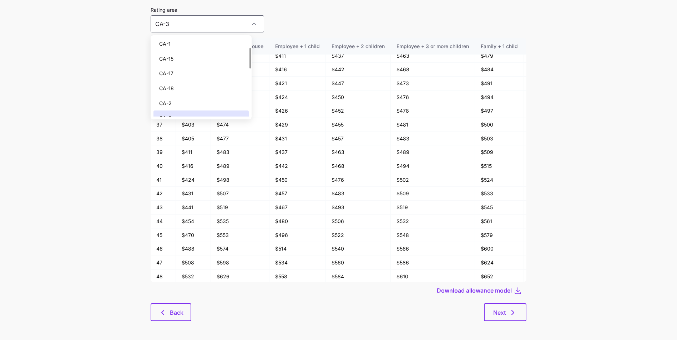
scroll to position [36, 0]
click at [192, 69] on div "CA-15" at bounding box center [200, 69] width 95 height 15
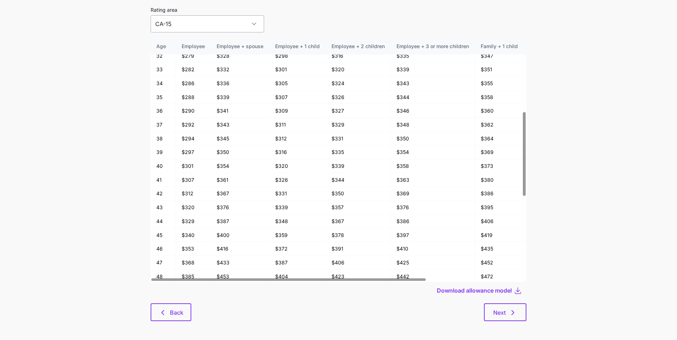
click at [196, 22] on input "CA-15" at bounding box center [207, 23] width 113 height 17
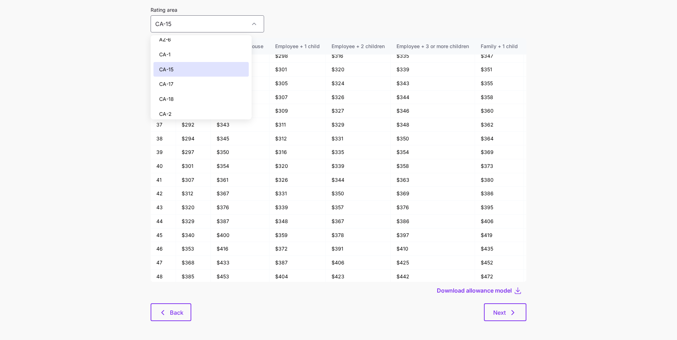
click at [192, 81] on div "CA-17" at bounding box center [200, 84] width 95 height 15
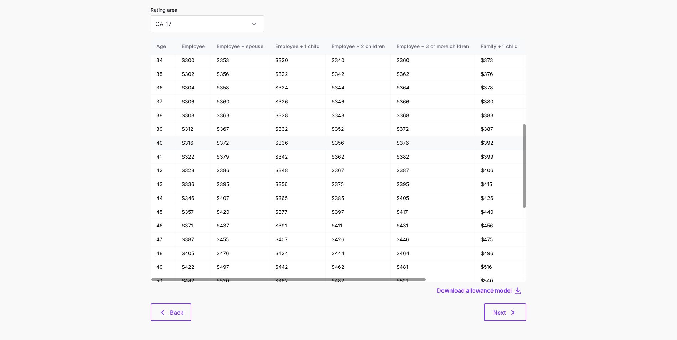
scroll to position [250, 0]
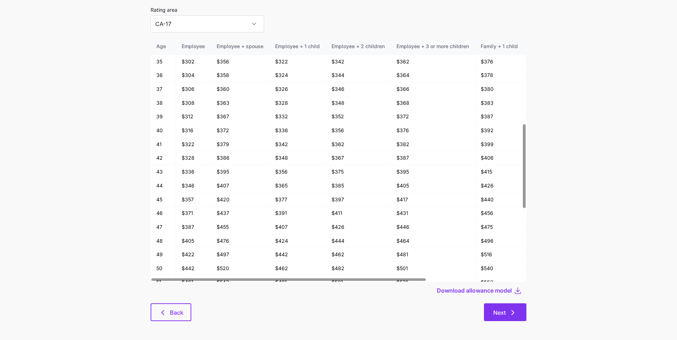
click at [491, 308] on button "Next" at bounding box center [505, 313] width 42 height 18
type input "AZ-1"
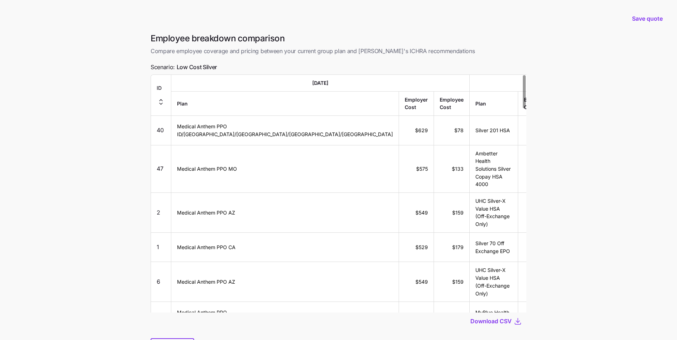
click at [165, 98] on icon "button" at bounding box center [161, 102] width 9 height 9
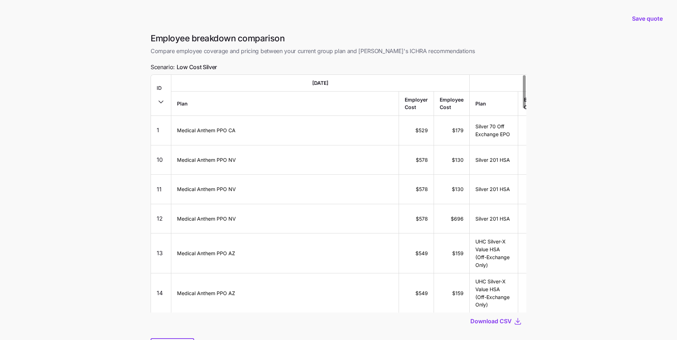
click at [91, 175] on main "Save quote Employee breakdown comparison Compare employee coverage and pricing …" at bounding box center [338, 189] width 677 height 378
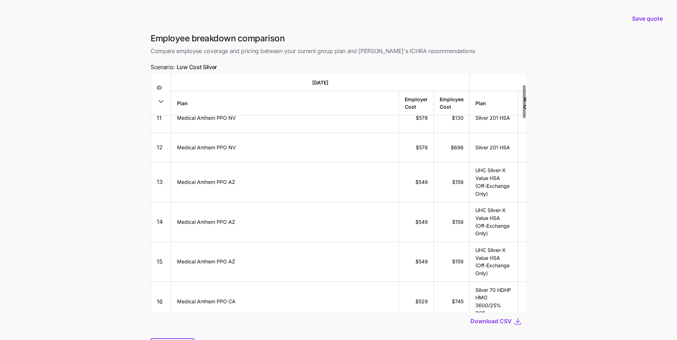
scroll to position [36, 0]
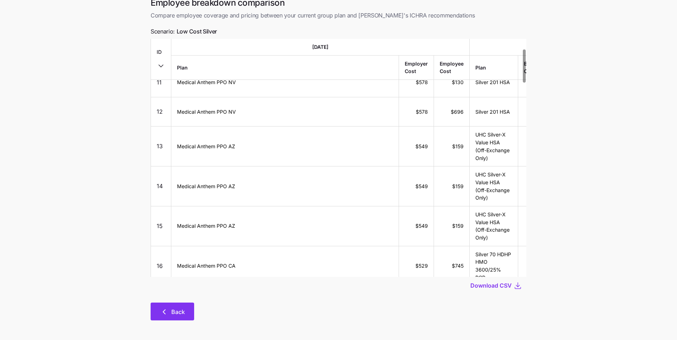
click at [166, 314] on icon "button" at bounding box center [164, 312] width 9 height 9
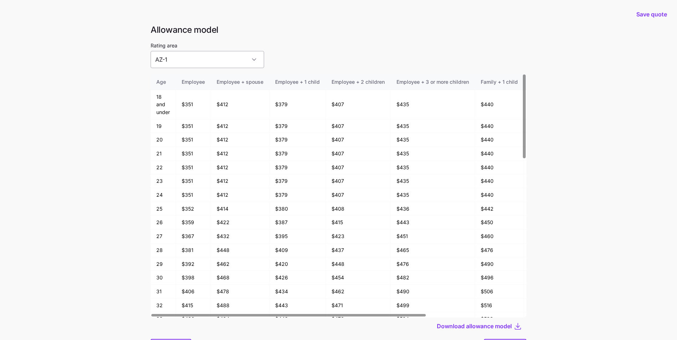
click at [200, 57] on input "AZ-1" at bounding box center [207, 59] width 113 height 17
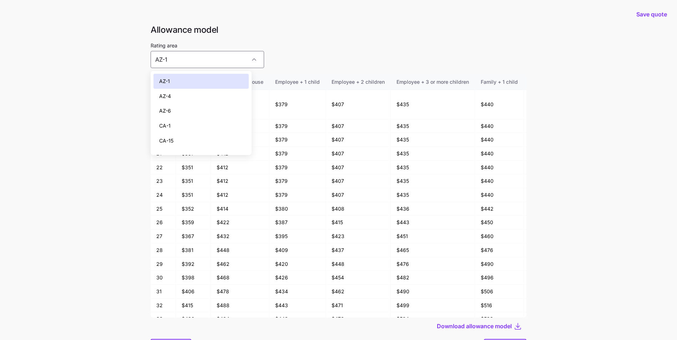
click at [203, 124] on div "CA-1" at bounding box center [200, 125] width 95 height 15
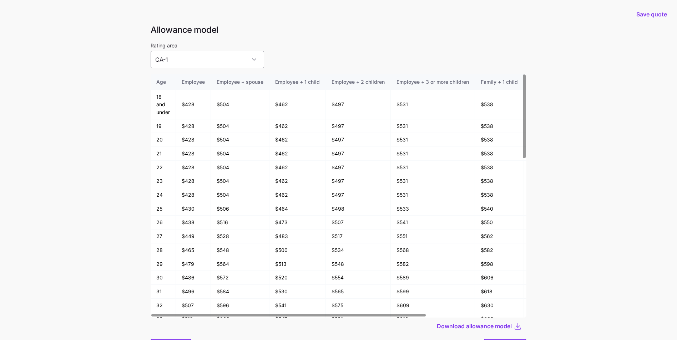
click at [215, 59] on input "CA-1" at bounding box center [207, 59] width 113 height 17
click at [287, 50] on div "Rating area CA-1" at bounding box center [339, 54] width 376 height 27
click at [199, 60] on input "CA-1" at bounding box center [207, 59] width 113 height 17
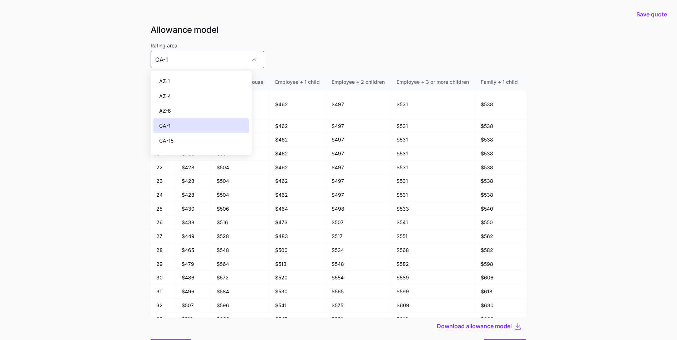
click at [292, 57] on div "Rating area CA-1" at bounding box center [339, 54] width 376 height 27
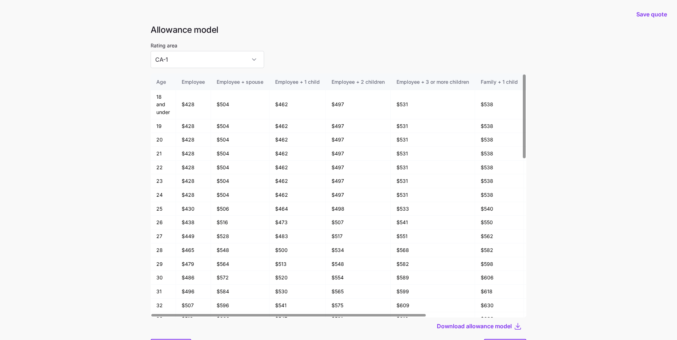
scroll to position [38, 0]
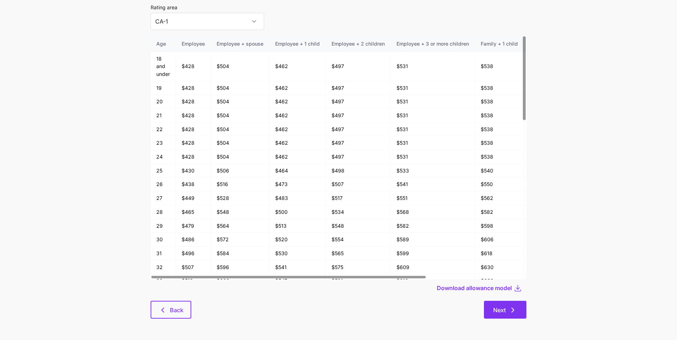
click at [509, 316] on button "Next" at bounding box center [505, 310] width 42 height 18
type input "AZ-1"
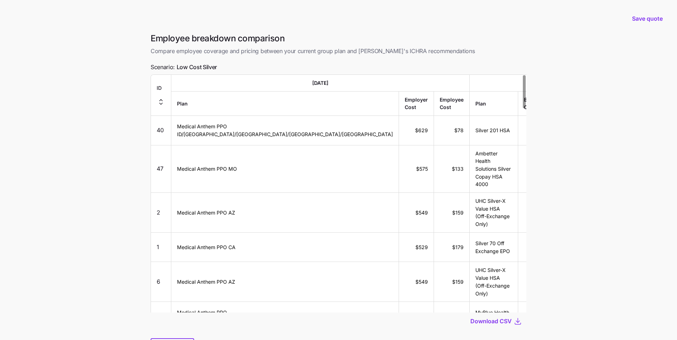
click at [165, 98] on icon "button" at bounding box center [161, 102] width 9 height 9
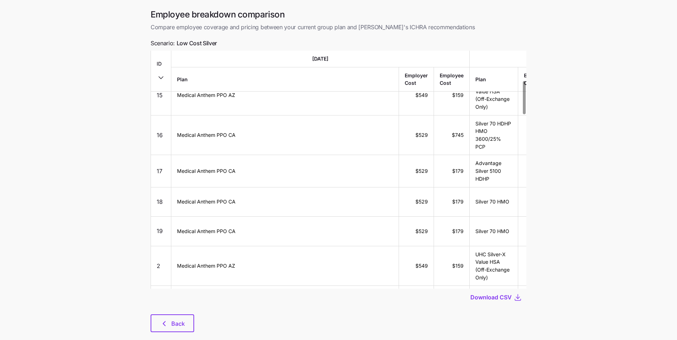
scroll to position [36, 0]
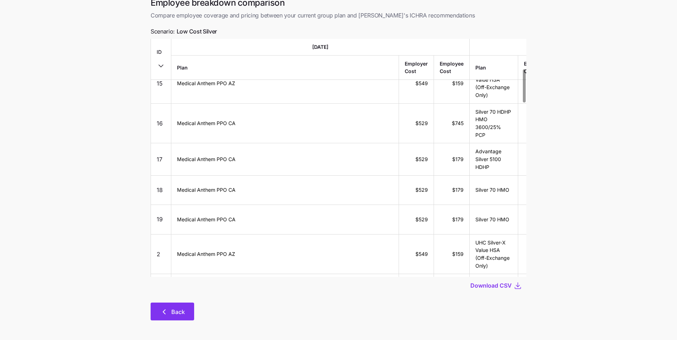
click at [183, 306] on button "Back" at bounding box center [173, 312] width 44 height 18
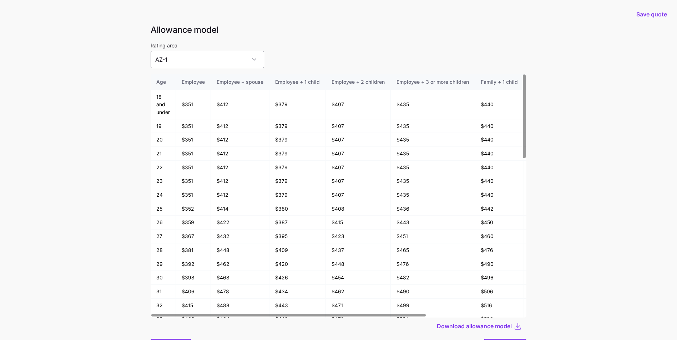
click at [186, 64] on input "AZ-1" at bounding box center [207, 59] width 113 height 17
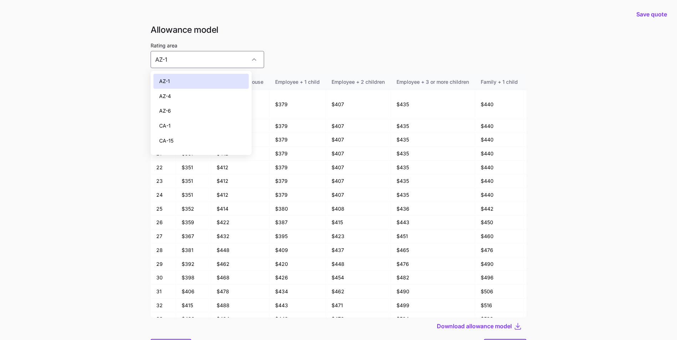
click at [187, 145] on div "CA-15" at bounding box center [200, 140] width 95 height 15
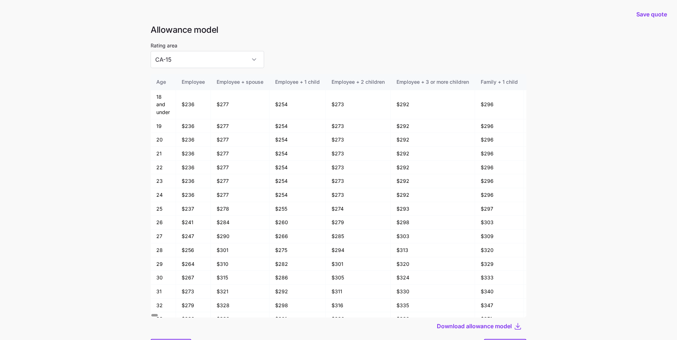
type input "CA-15"
